Goal: Complete application form

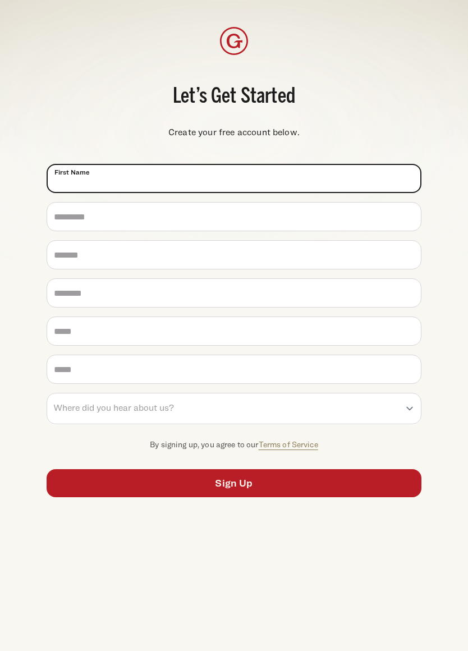
click at [232, 179] on input "First Name *" at bounding box center [234, 178] width 375 height 29
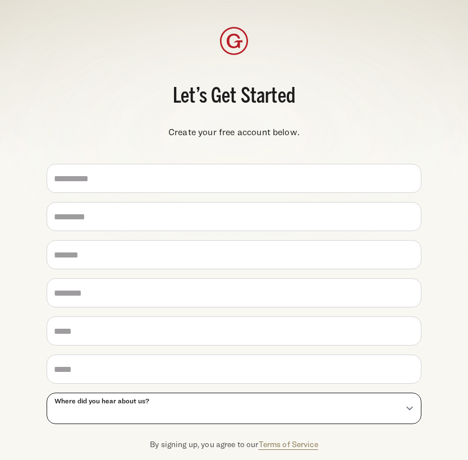
click at [409, 408] on select "**********" at bounding box center [234, 408] width 375 height 31
